Goal: Task Accomplishment & Management: Complete application form

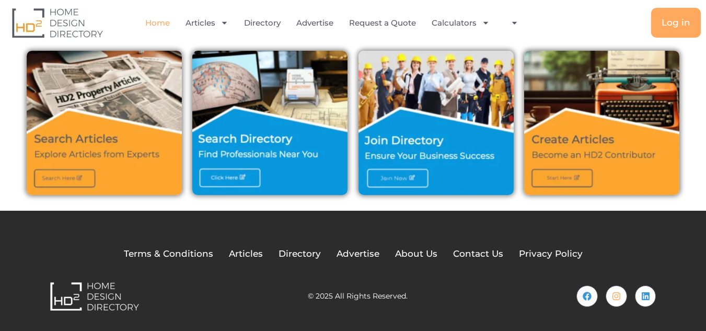
scroll to position [377, 0]
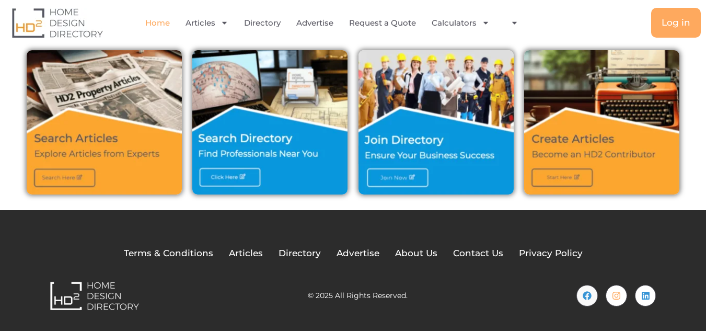
click at [385, 175] on img at bounding box center [435, 122] width 155 height 144
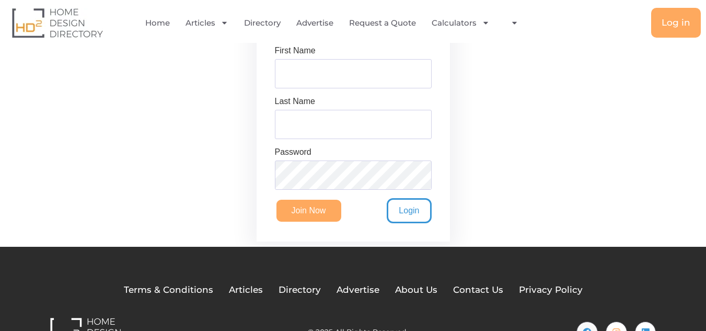
scroll to position [422, 0]
